Goal: Navigation & Orientation: Go to known website

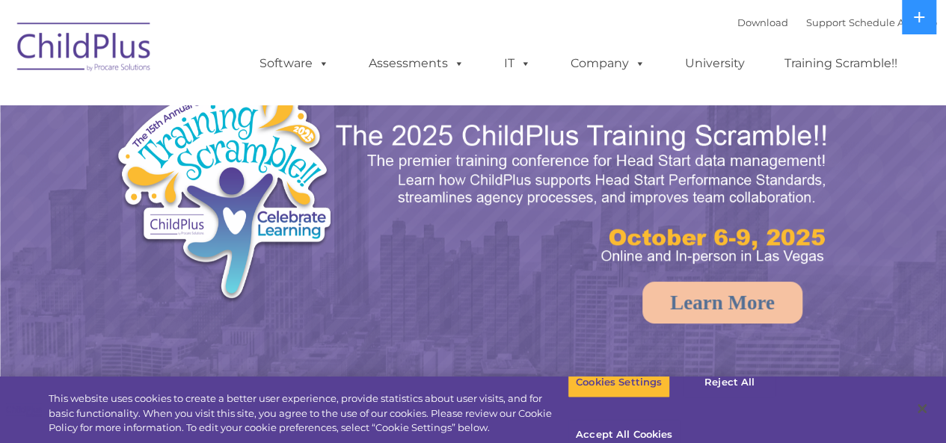
select select "MEDIUM"
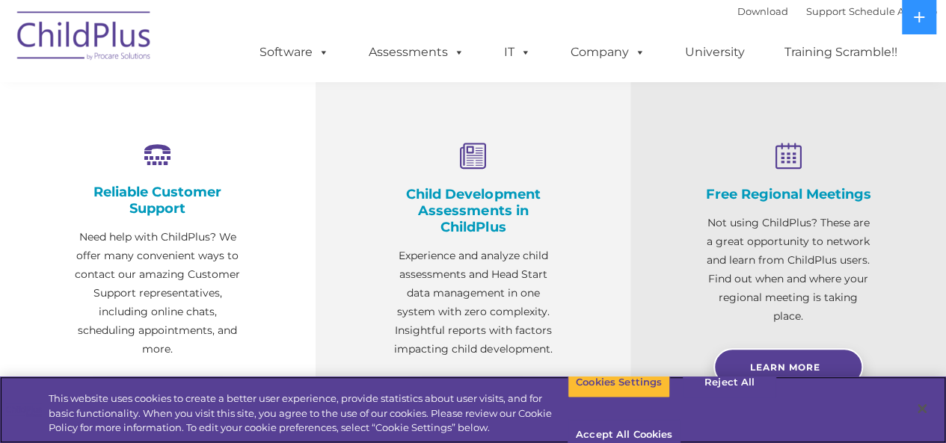
scroll to position [767, 0]
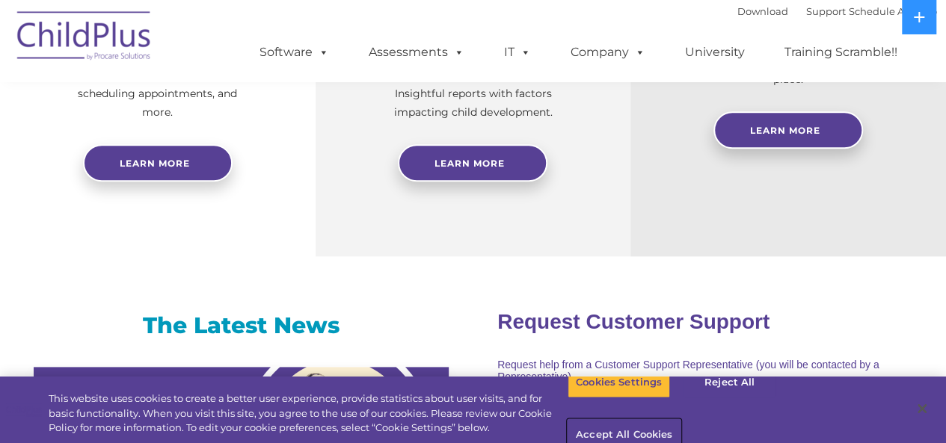
click at [681, 420] on button "Accept All Cookies" at bounding box center [624, 435] width 113 height 31
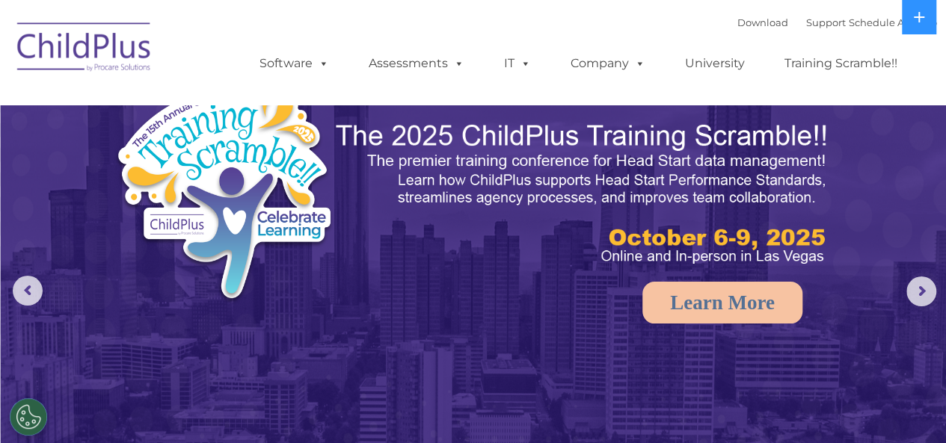
scroll to position [0, 0]
click at [107, 49] on img at bounding box center [85, 49] width 150 height 75
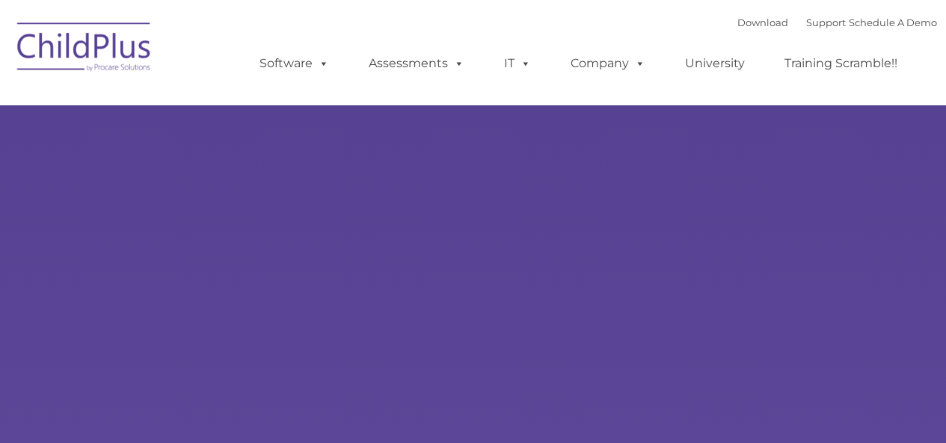
type input ""
select select "MEDIUM"
